Goal: Find specific page/section: Find specific page/section

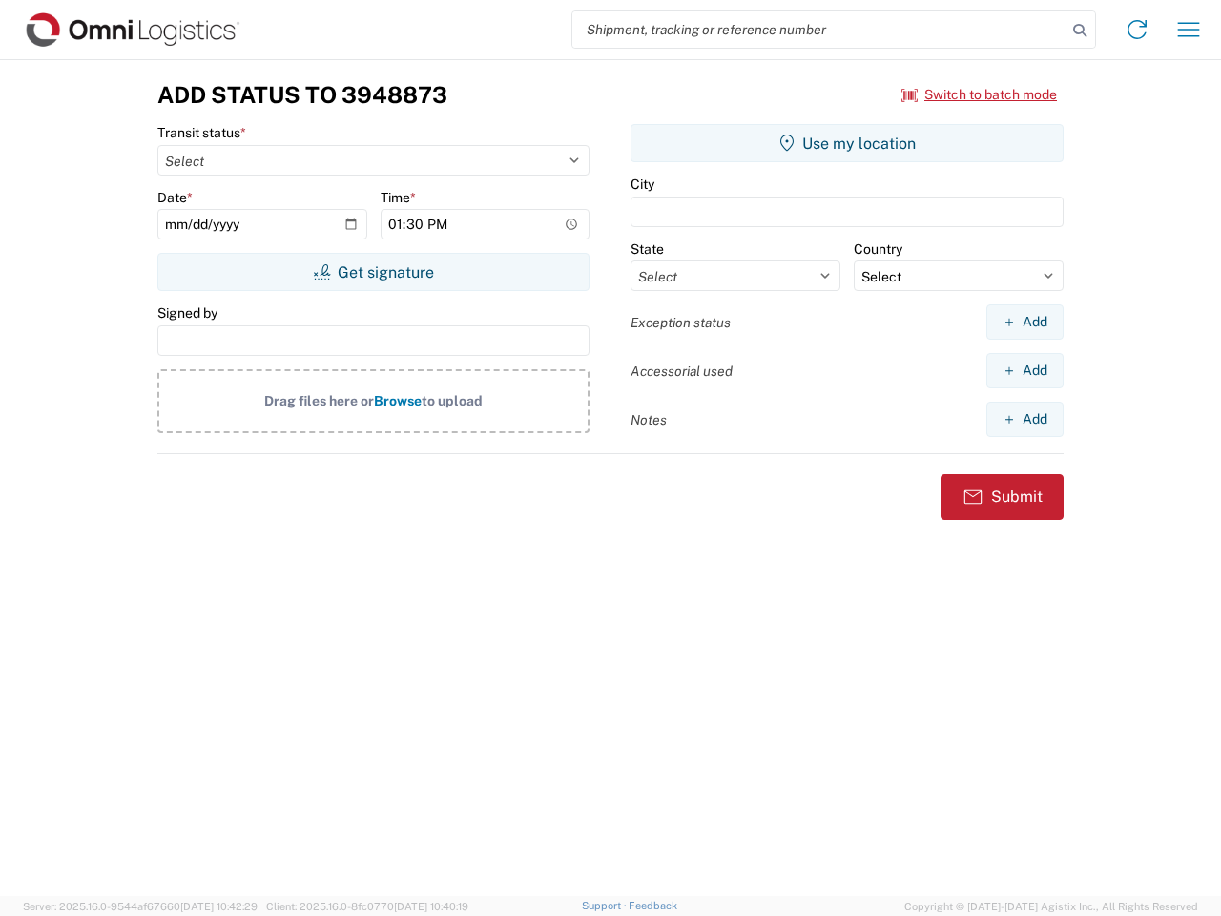
click at [819, 30] on input "search" at bounding box center [819, 29] width 494 height 36
click at [1080, 31] on icon at bounding box center [1080, 30] width 27 height 27
click at [1137, 30] on icon at bounding box center [1137, 29] width 31 height 31
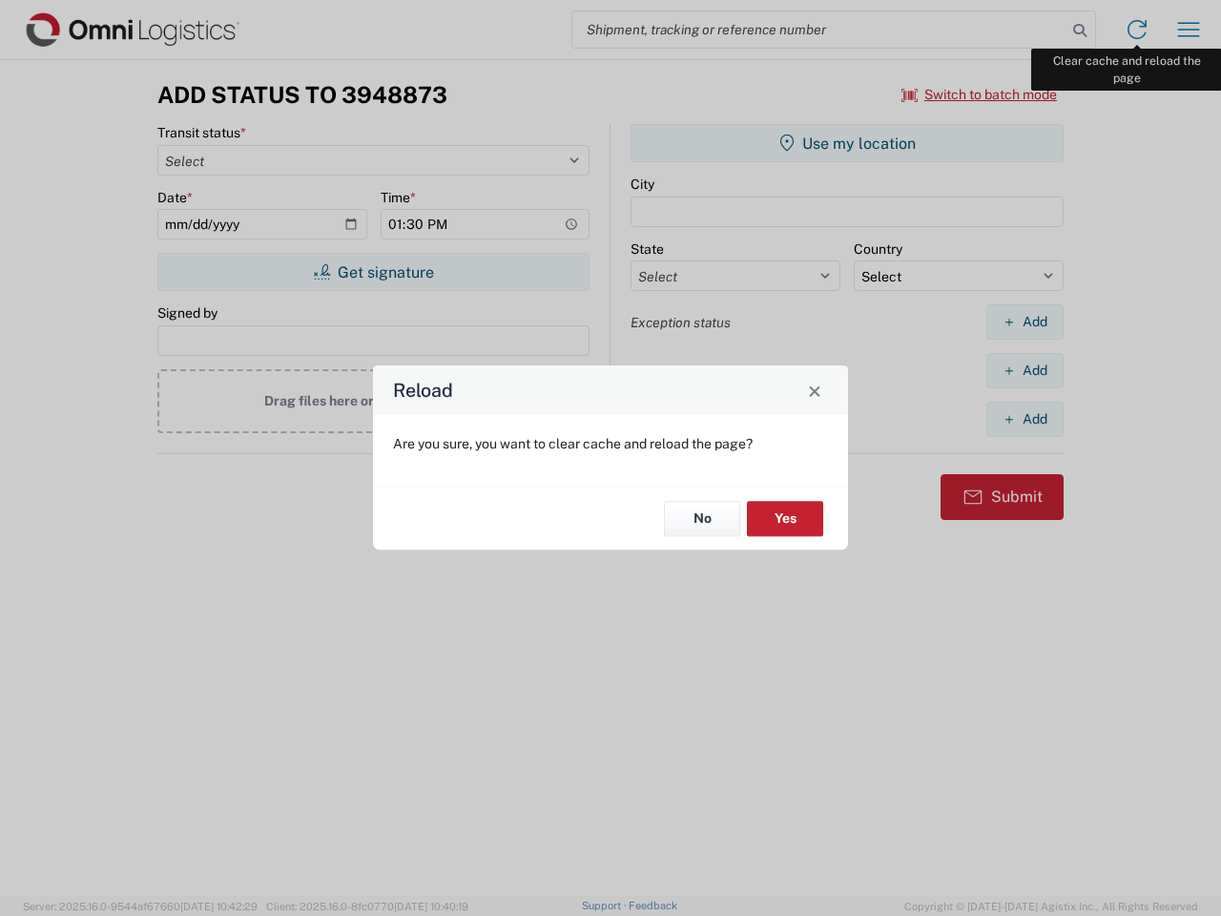
click at [1189, 30] on div "Reload Are you sure, you want to clear cache and reload the page? No Yes" at bounding box center [610, 458] width 1221 height 916
click at [980, 94] on div "Reload Are you sure, you want to clear cache and reload the page? No Yes" at bounding box center [610, 458] width 1221 height 916
click at [373, 272] on div "Reload Are you sure, you want to clear cache and reload the page? No Yes" at bounding box center [610, 458] width 1221 height 916
click at [847, 143] on div "Reload Are you sure, you want to clear cache and reload the page? No Yes" at bounding box center [610, 458] width 1221 height 916
click at [1025, 321] on div "Reload Are you sure, you want to clear cache and reload the page? No Yes" at bounding box center [610, 458] width 1221 height 916
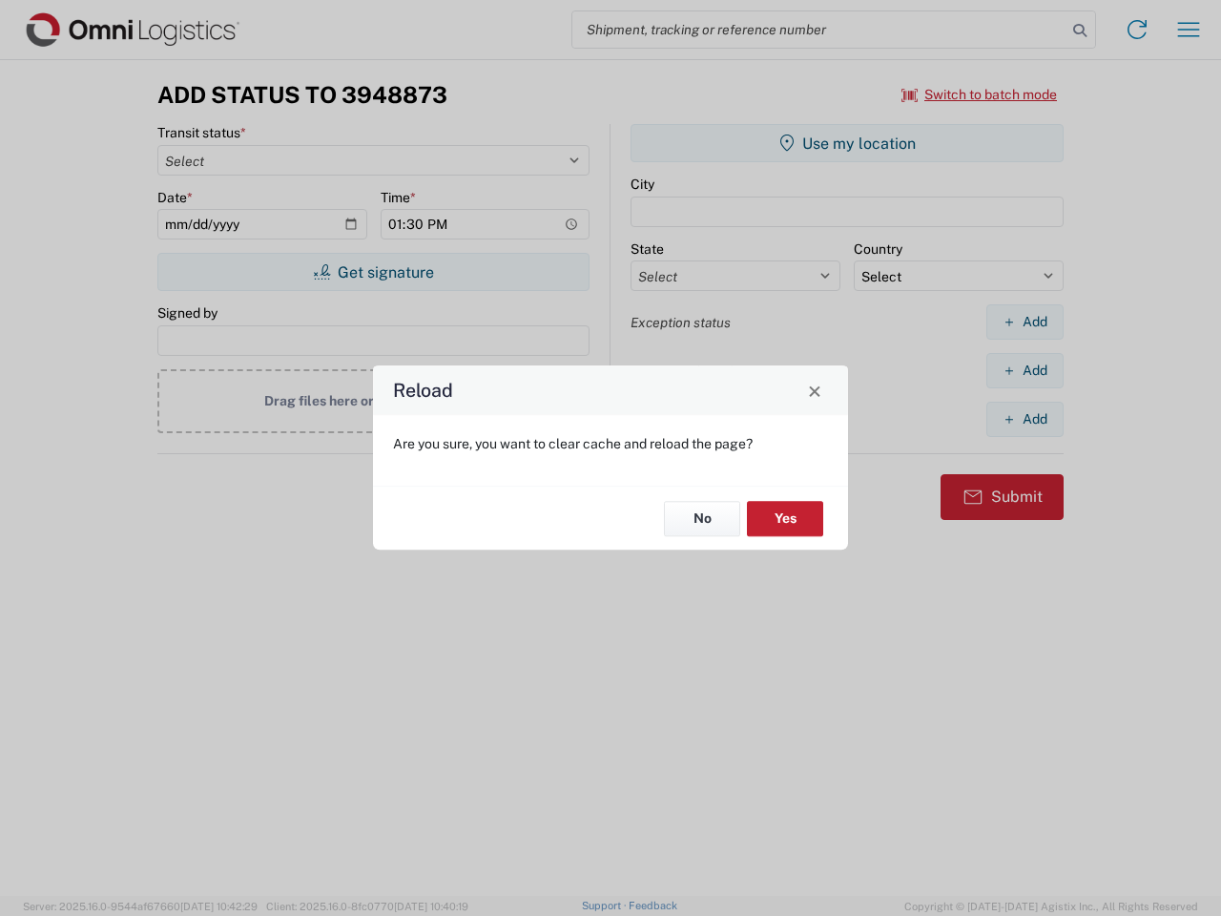
click at [1025, 370] on div "Reload Are you sure, you want to clear cache and reload the page? No Yes" at bounding box center [610, 458] width 1221 height 916
click at [1025, 419] on div "Reload Are you sure, you want to clear cache and reload the page? No Yes" at bounding box center [610, 458] width 1221 height 916
